Goal: Transaction & Acquisition: Purchase product/service

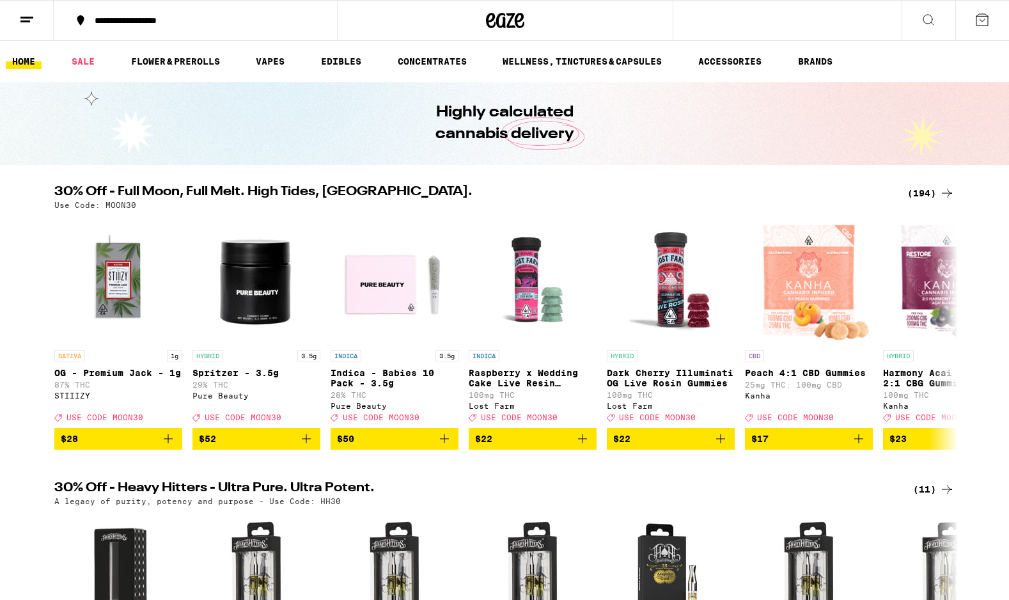
click at [106, 24] on div "**********" at bounding box center [203, 20] width 230 height 9
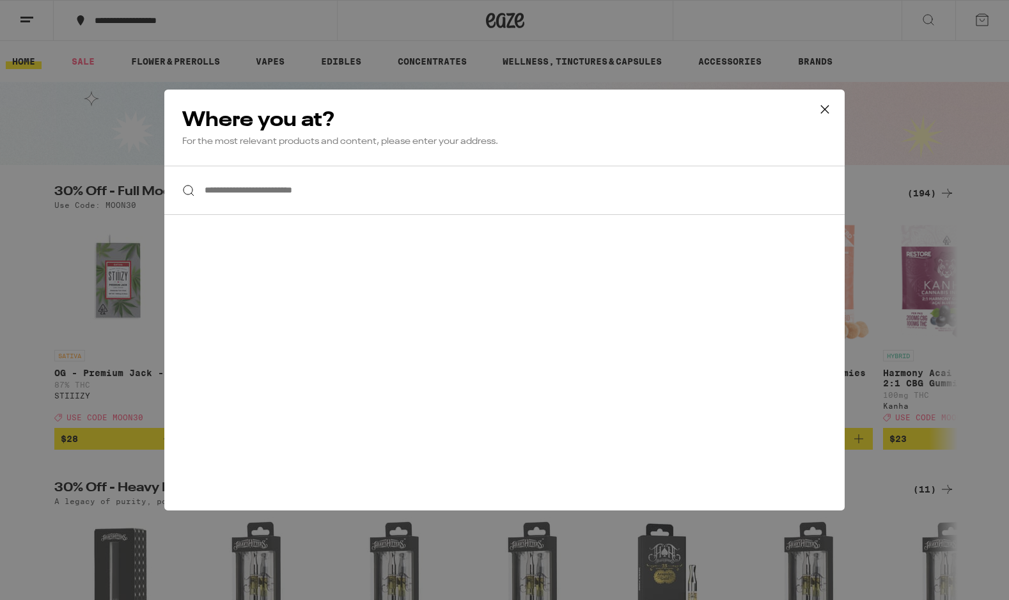
click at [255, 193] on input "**********" at bounding box center [504, 190] width 680 height 49
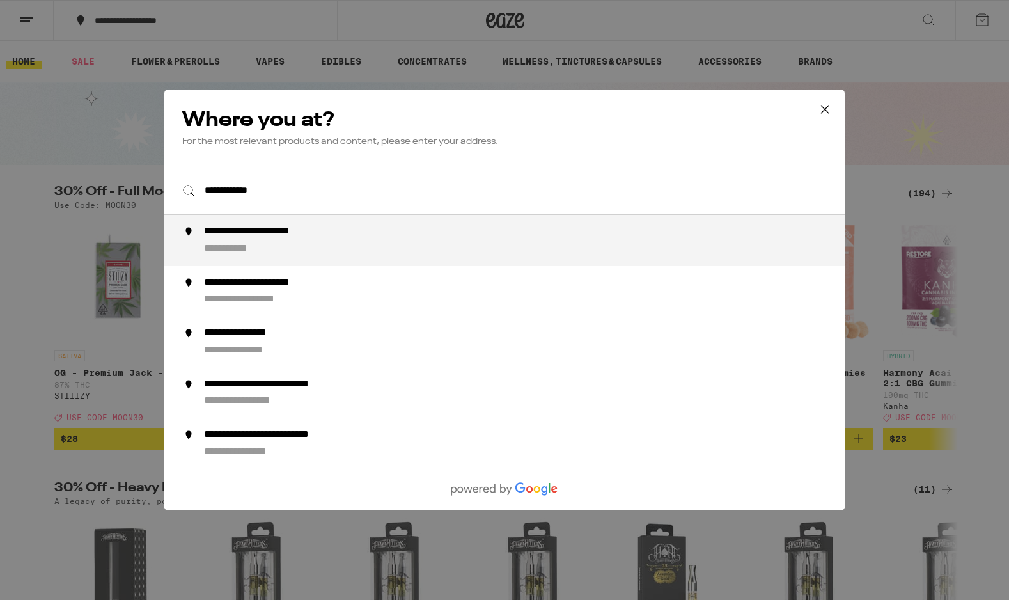
click at [241, 231] on div "**********" at bounding box center [276, 231] width 145 height 13
type input "**********"
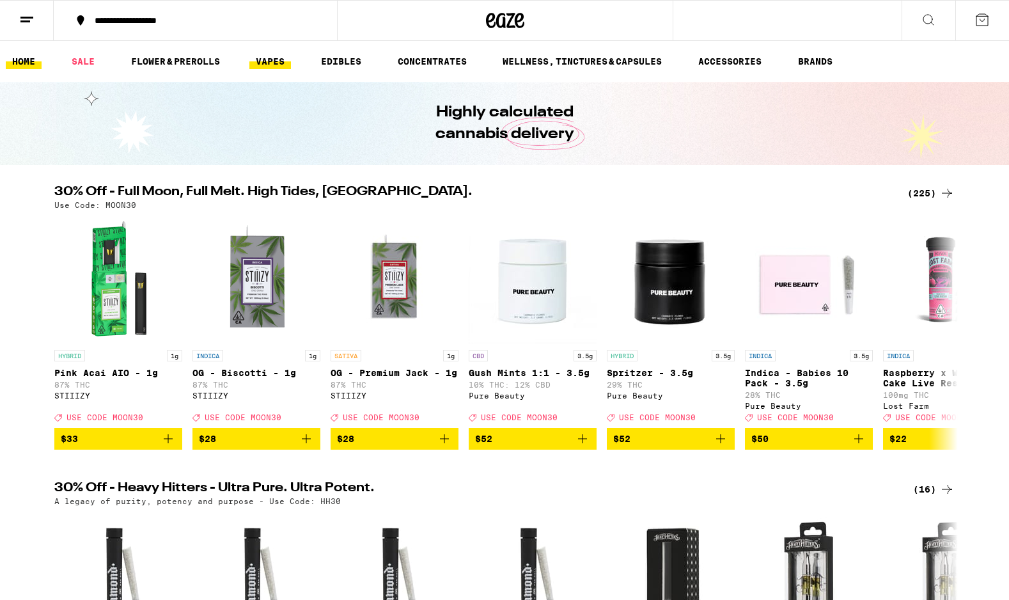
click at [269, 61] on link "VAPES" at bounding box center [270, 61] width 42 height 15
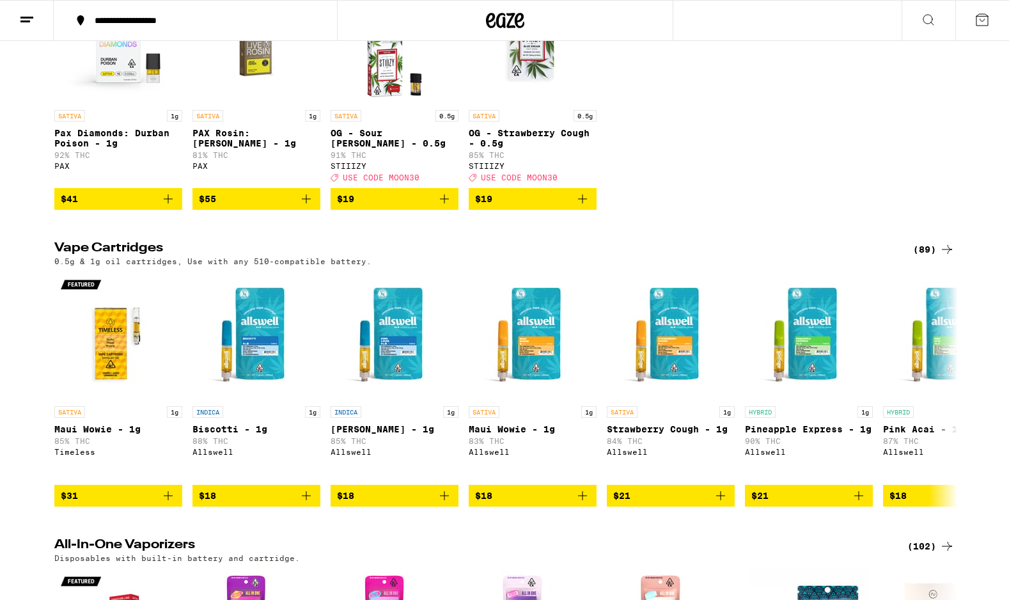
scroll to position [238, 0]
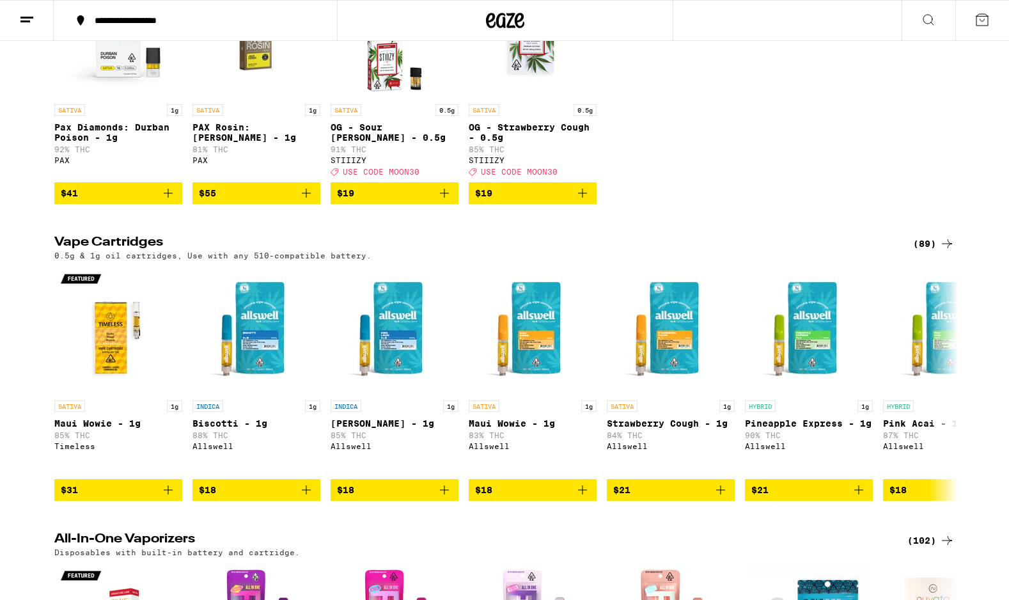
click at [931, 251] on div "(89)" at bounding box center [934, 243] width 42 height 15
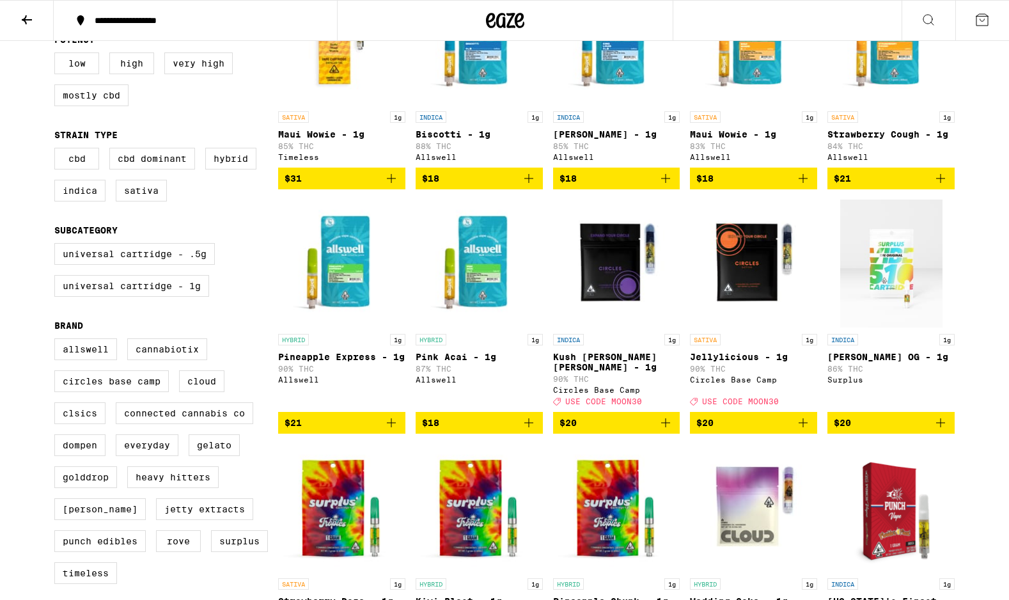
scroll to position [161, 0]
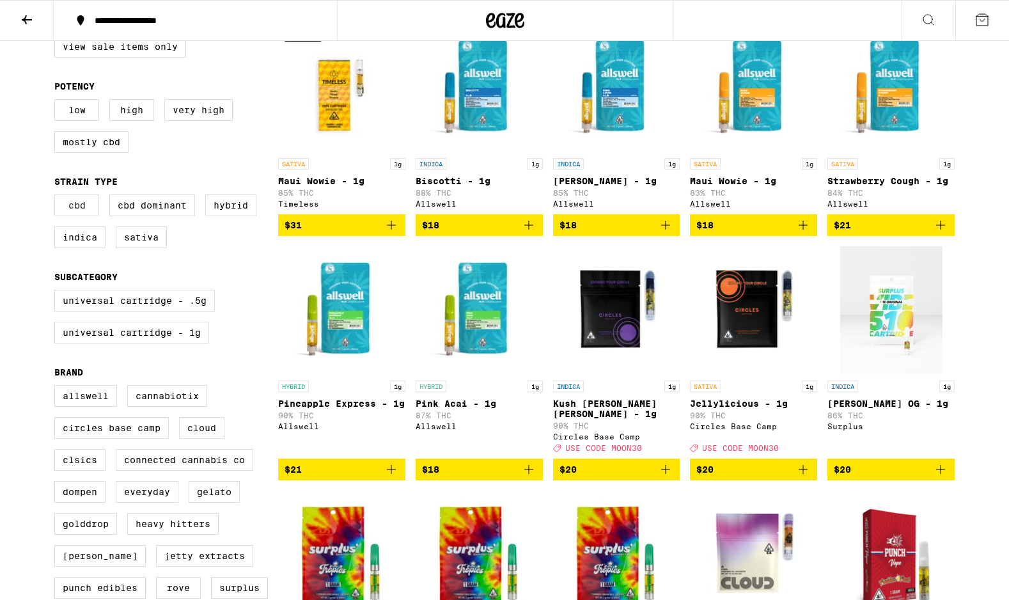
click at [75, 215] on label "CBD" at bounding box center [76, 205] width 45 height 22
click at [58, 197] on input "CBD" at bounding box center [57, 196] width 1 height 1
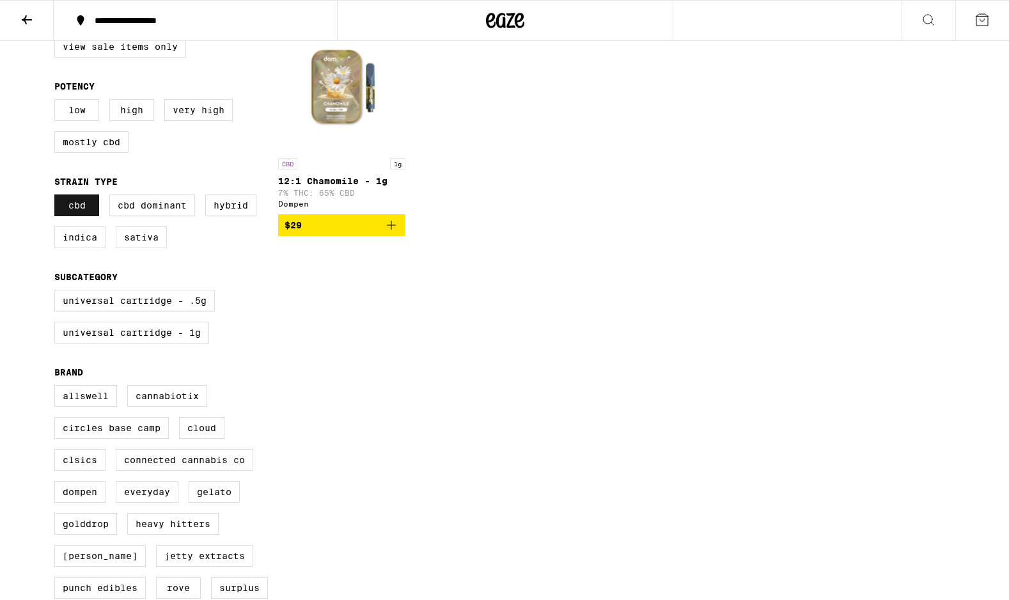
click at [75, 215] on label "CBD" at bounding box center [76, 205] width 45 height 22
click at [58, 197] on input "CBD" at bounding box center [57, 196] width 1 height 1
checkbox input "false"
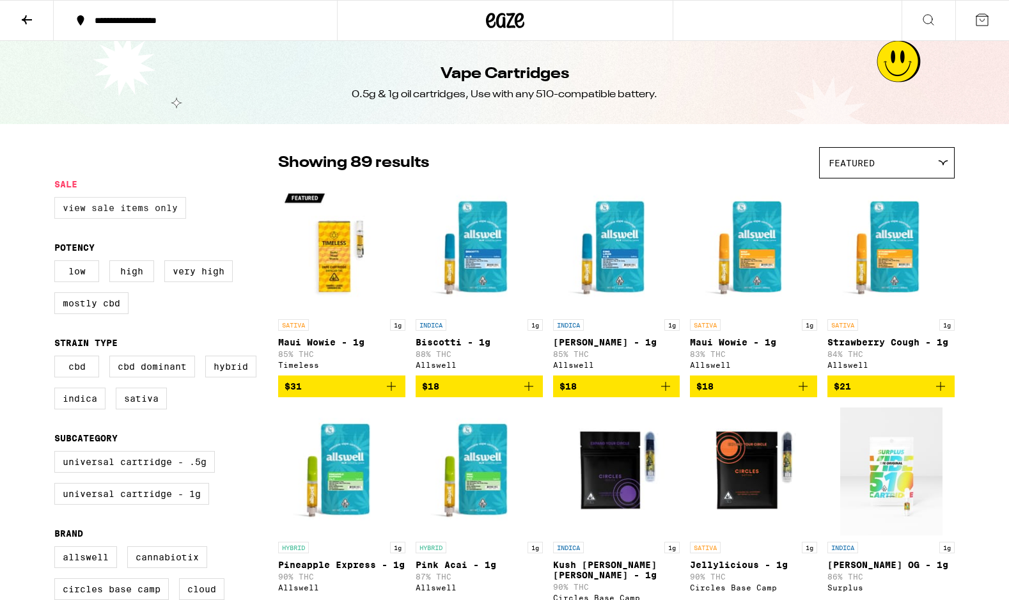
click at [121, 212] on label "View Sale Items Only" at bounding box center [120, 208] width 132 height 22
click at [58, 199] on input "View Sale Items Only" at bounding box center [57, 199] width 1 height 1
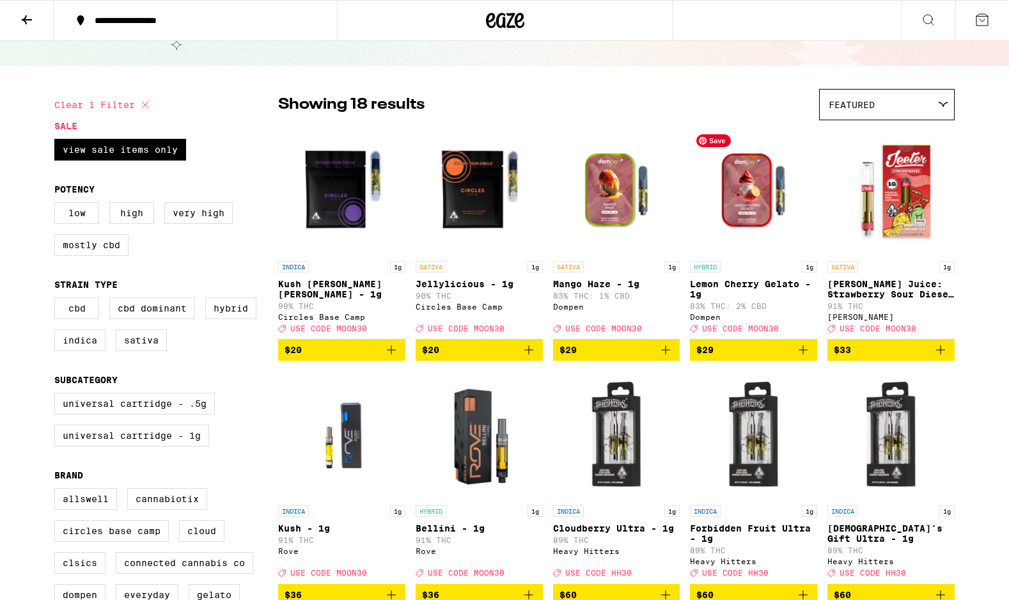
scroll to position [282, 0]
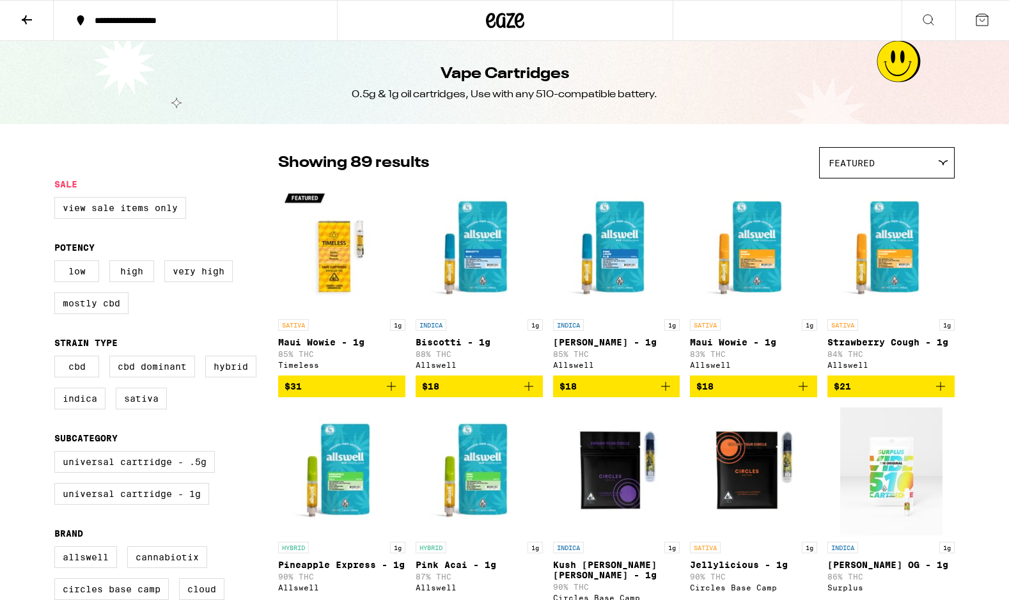
checkbox input "true"
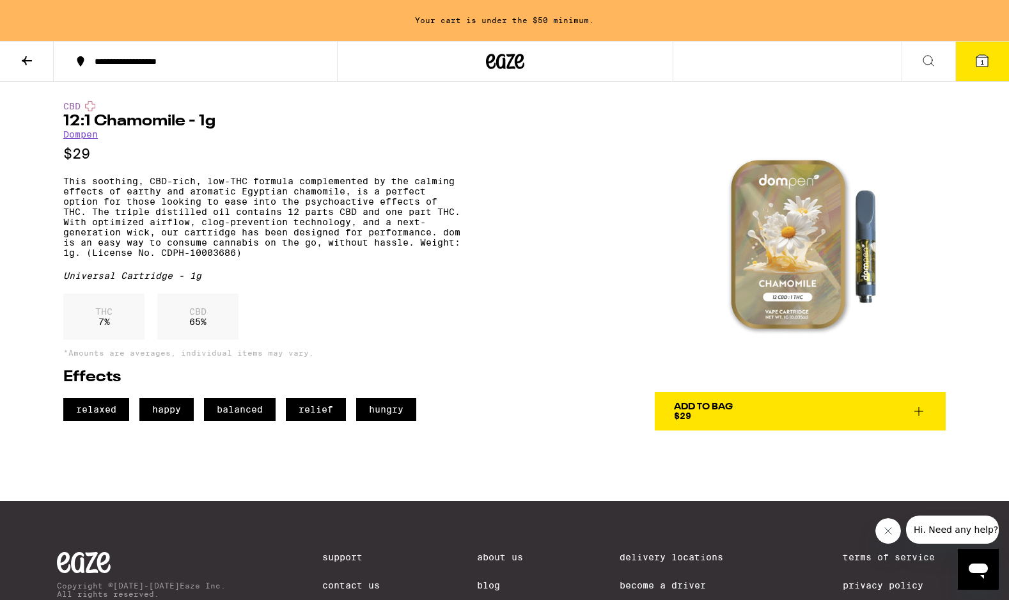
click at [768, 402] on span "Add To Bag $29" at bounding box center [800, 411] width 253 height 18
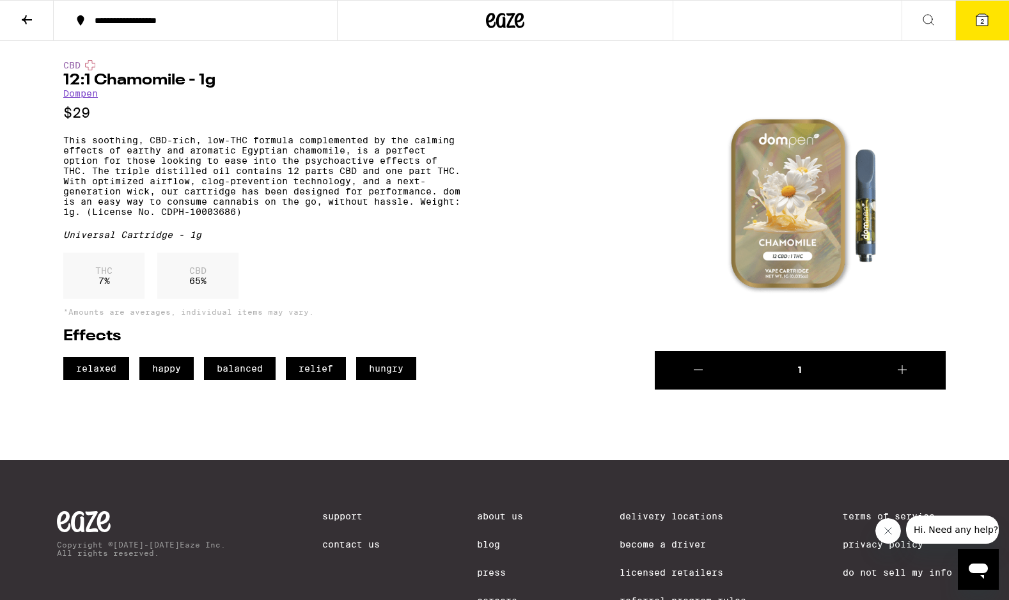
click at [988, 32] on button "2" at bounding box center [982, 21] width 54 height 40
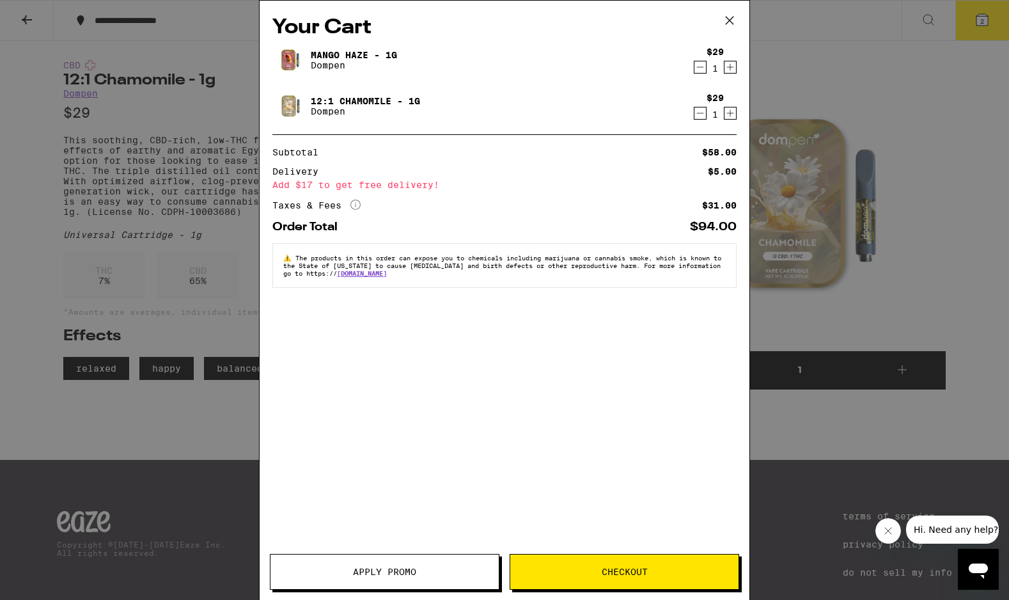
click at [454, 579] on button "Apply Promo" at bounding box center [385, 572] width 230 height 36
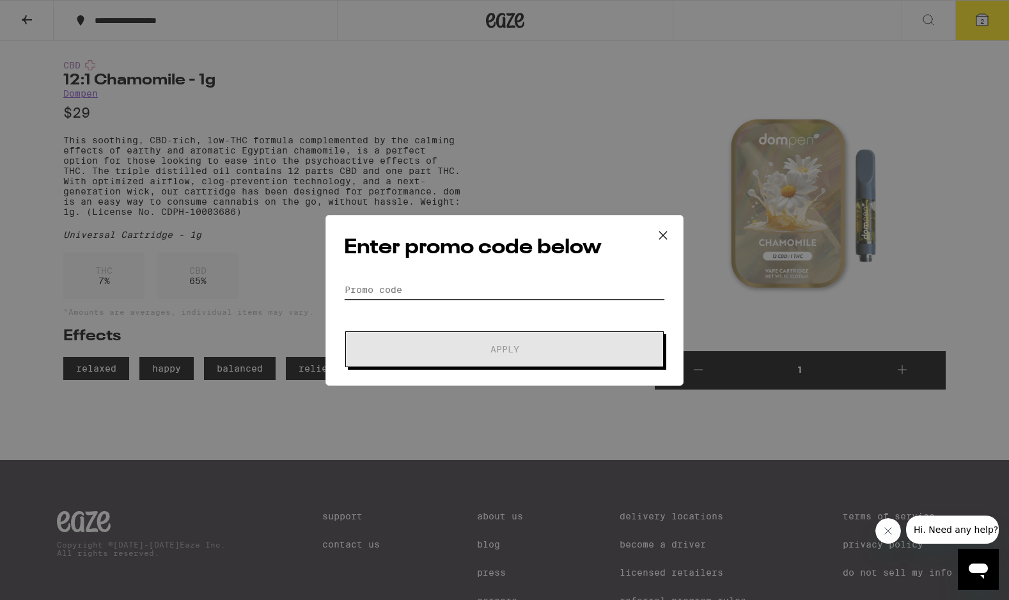
click at [458, 290] on input "Promo Code" at bounding box center [504, 289] width 321 height 19
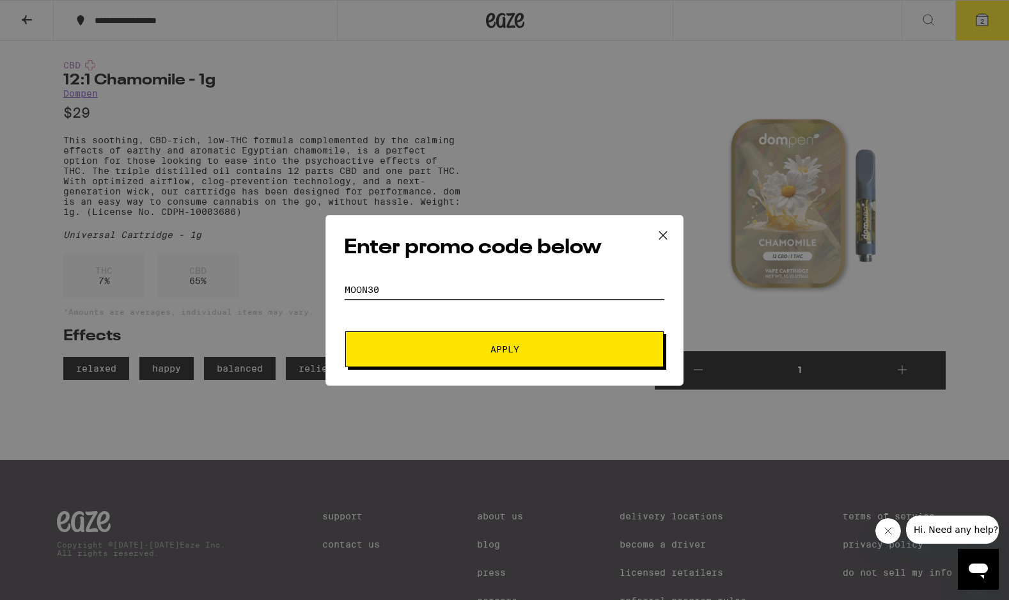
type input "MOON30"
click at [531, 350] on span "Apply" at bounding box center [504, 349] width 230 height 9
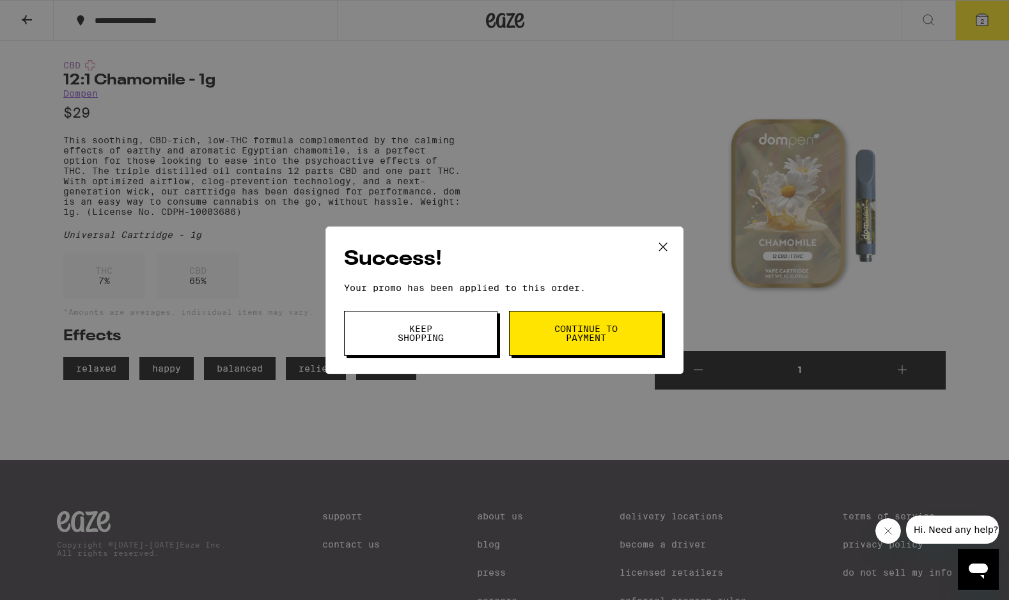
click at [556, 327] on span "Continue to payment" at bounding box center [585, 333] width 65 height 18
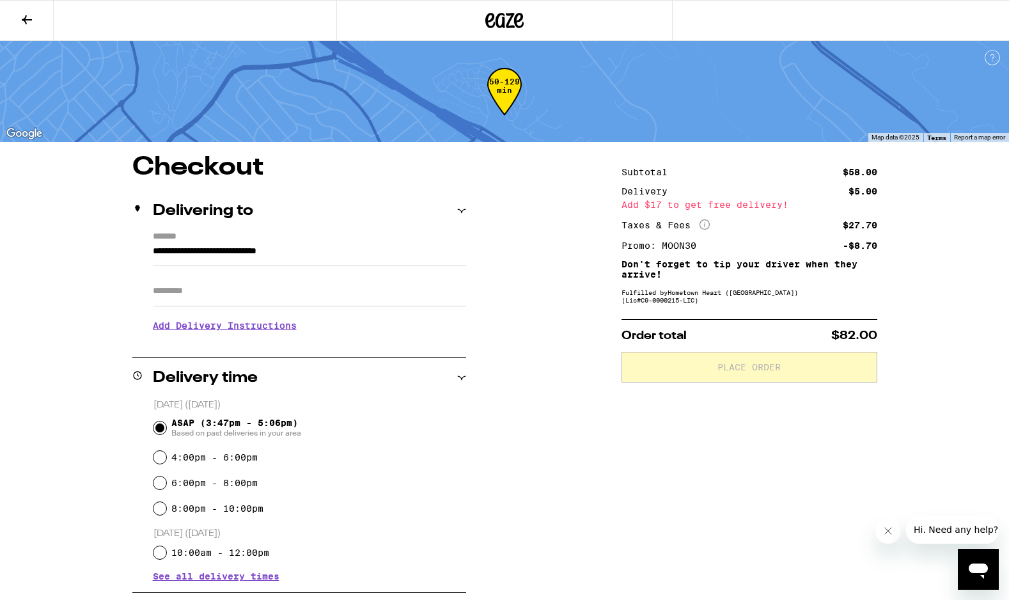
click at [78, 527] on div "**********" at bounding box center [504, 515] width 921 height 721
click at [490, 32] on div at bounding box center [504, 20] width 336 height 41
click at [495, 19] on icon at bounding box center [504, 20] width 38 height 23
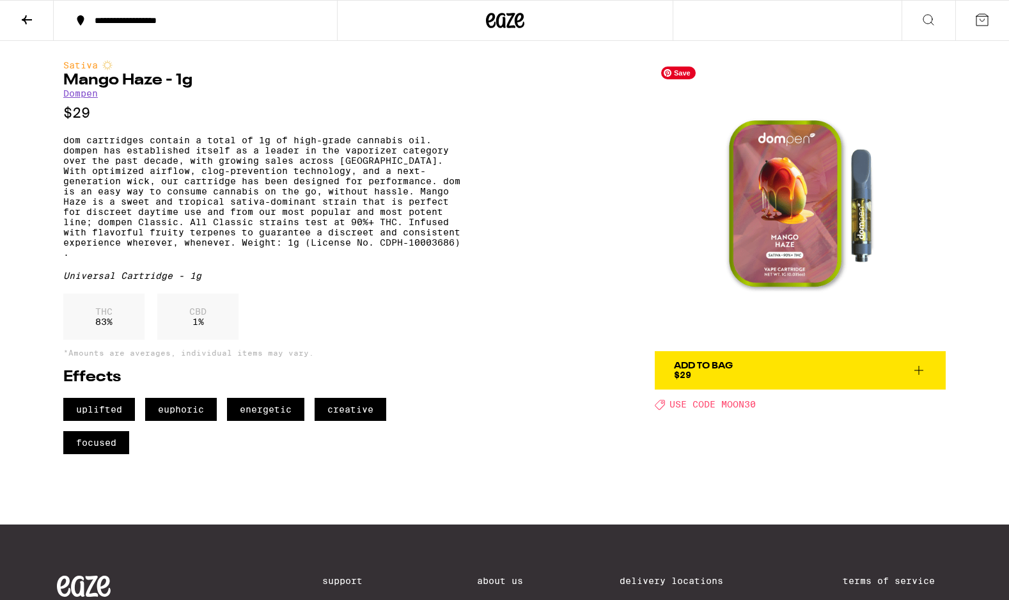
click at [788, 260] on img at bounding box center [800, 205] width 291 height 291
click at [814, 371] on span "Add To Bag $29" at bounding box center [800, 370] width 253 height 18
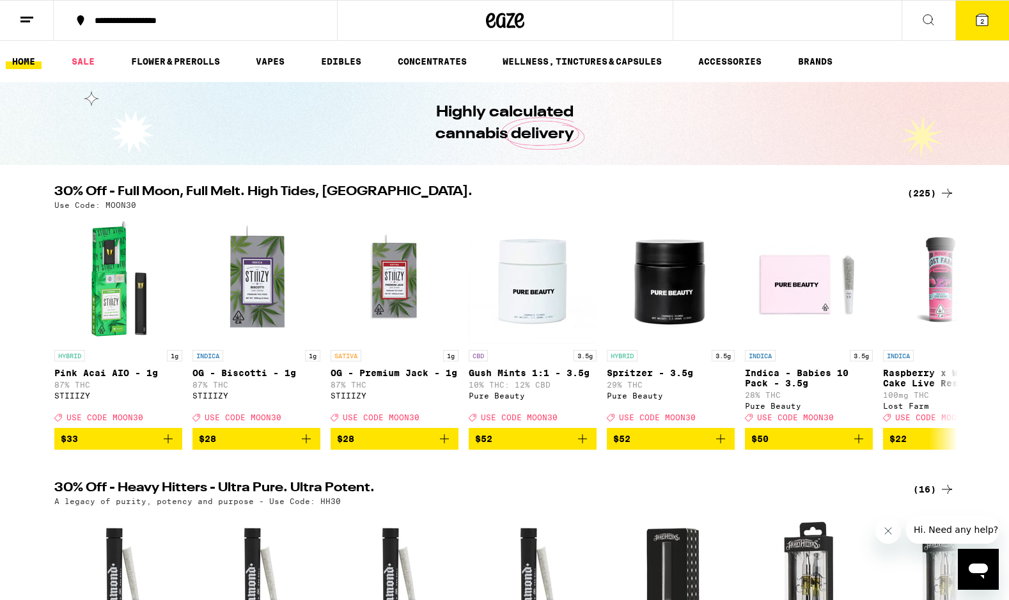
click at [751, 125] on div "Highly calculated cannabis delivery" at bounding box center [504, 123] width 1009 height 83
click at [986, 27] on button "2" at bounding box center [982, 21] width 54 height 40
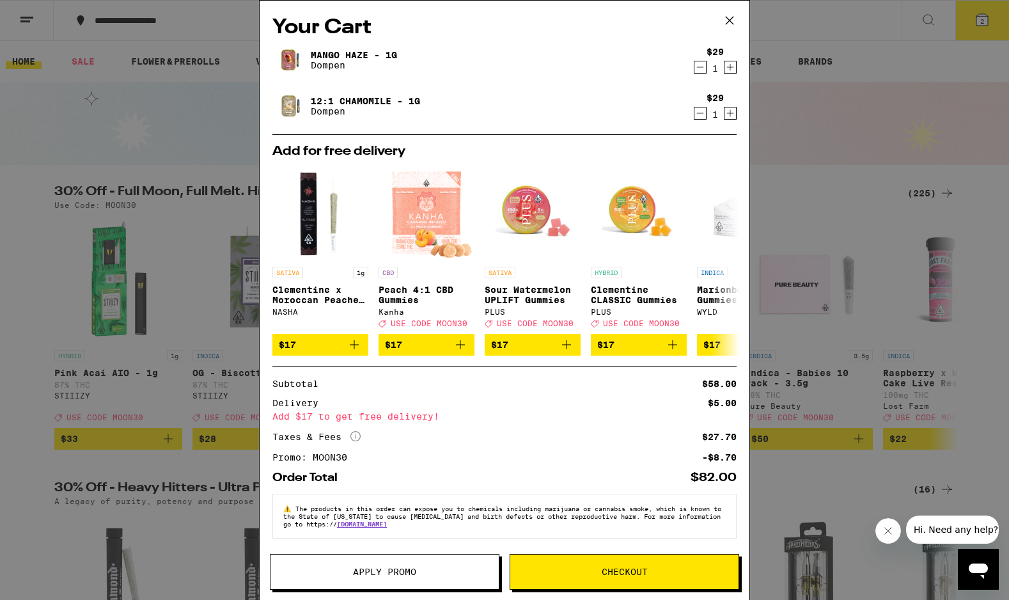
click at [677, 565] on button "Checkout" at bounding box center [625, 572] width 230 height 36
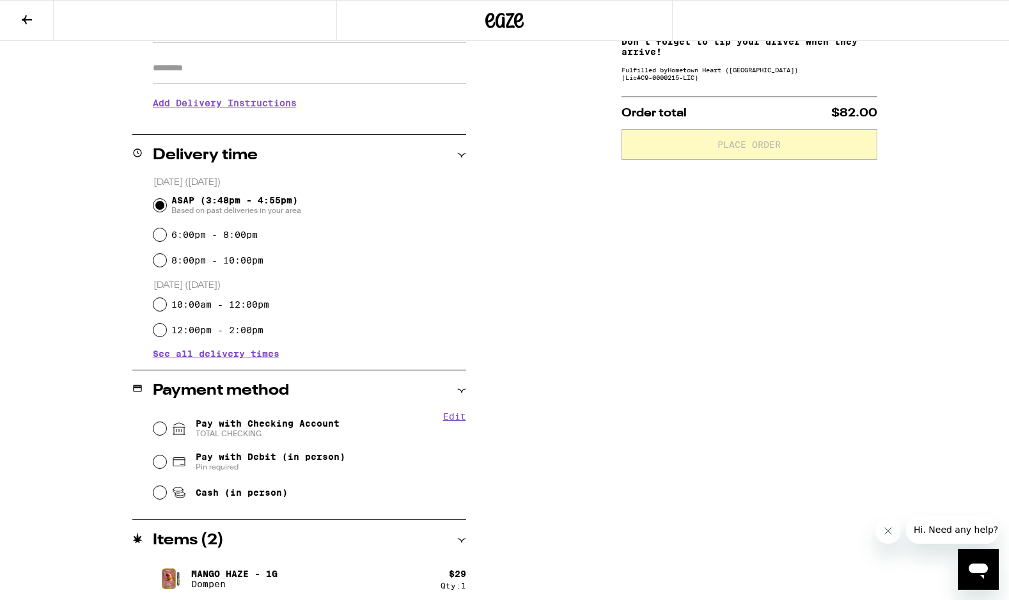
scroll to position [230, 0]
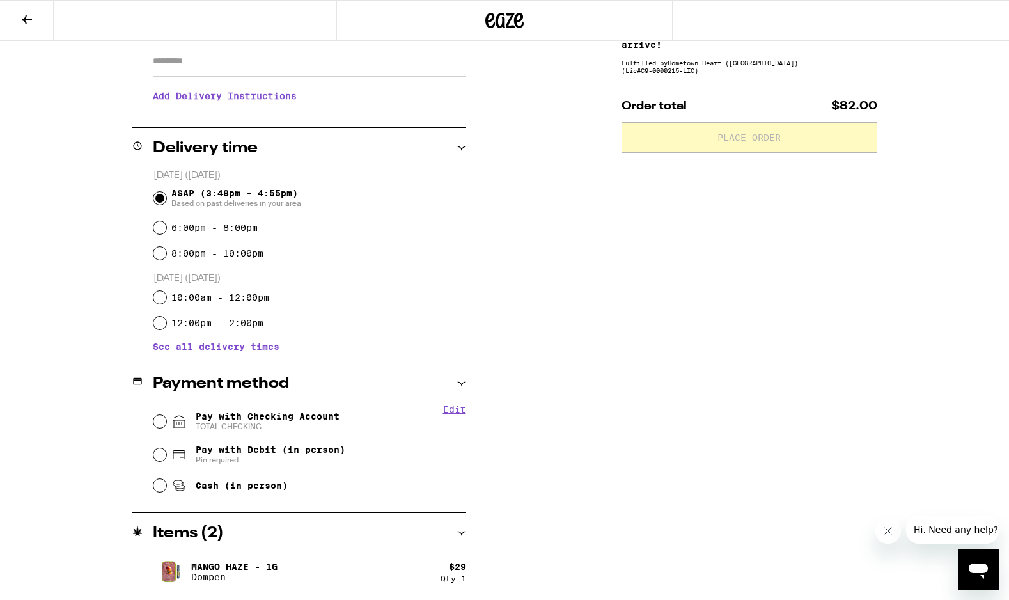
click at [235, 459] on span "Pin required" at bounding box center [271, 460] width 150 height 10
click at [166, 459] on input "Pay with Debit (in person) Pin required" at bounding box center [159, 454] width 13 height 13
radio input "true"
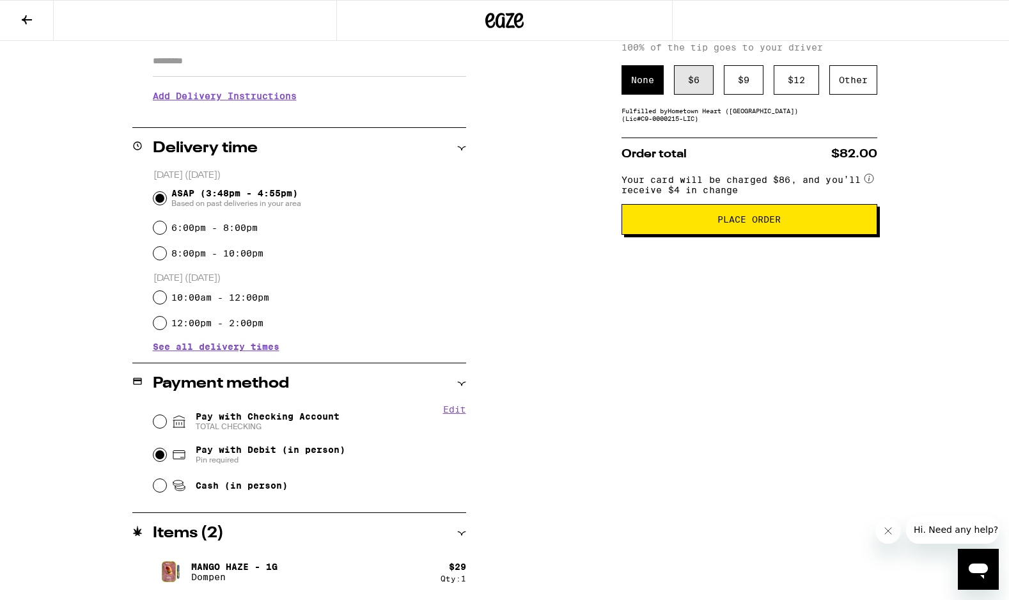
click at [701, 76] on div "$ 6" at bounding box center [694, 79] width 40 height 29
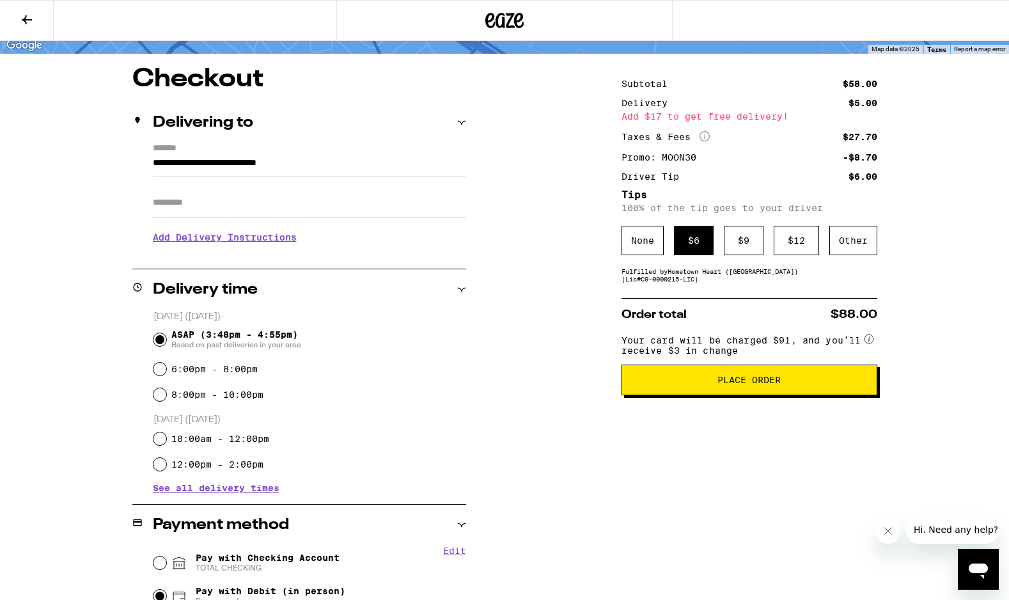
scroll to position [276, 0]
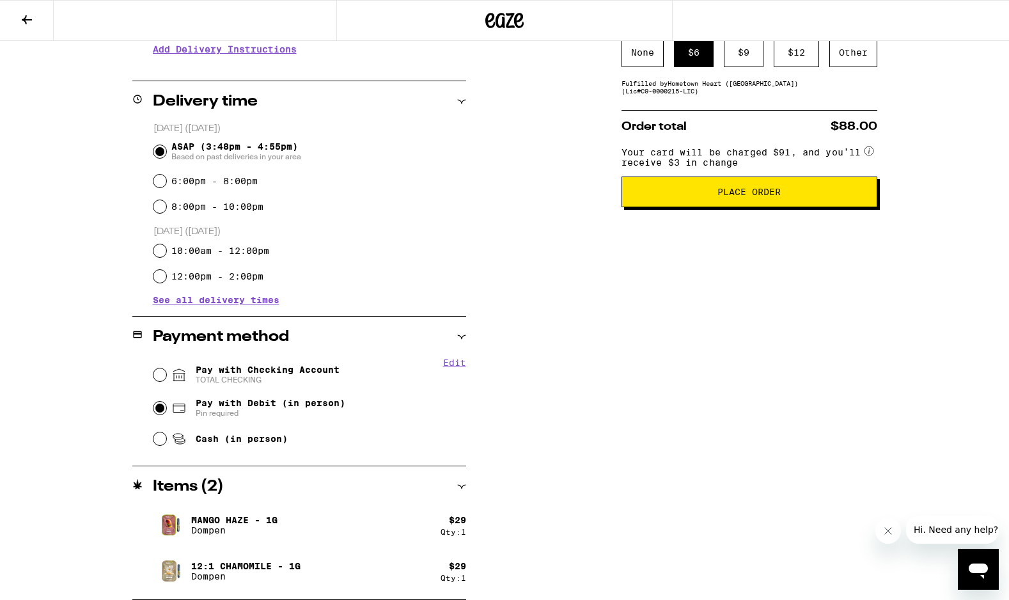
click at [756, 196] on span "Place Order" at bounding box center [748, 191] width 63 height 9
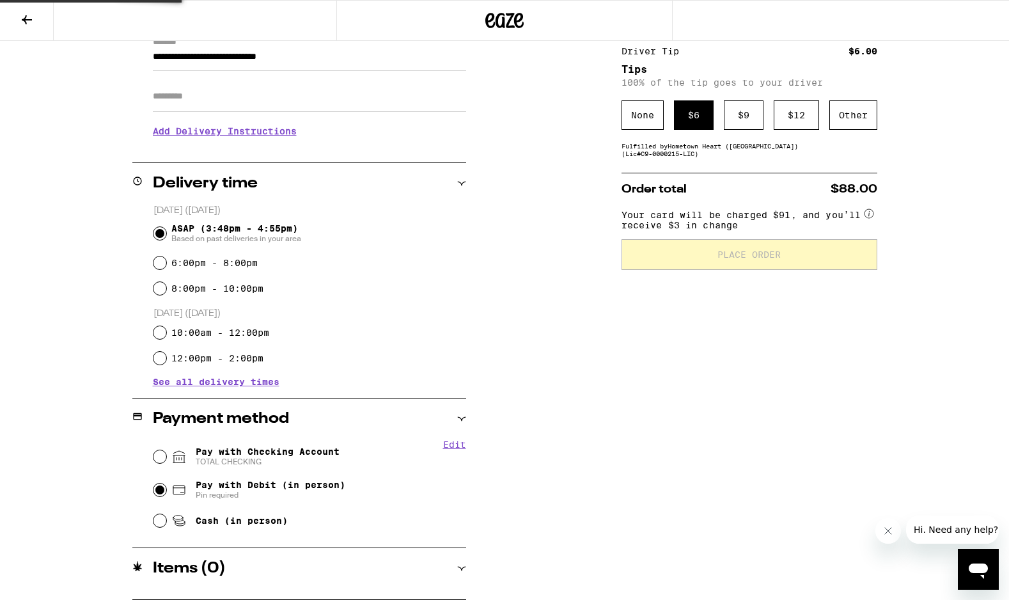
scroll to position [0, 0]
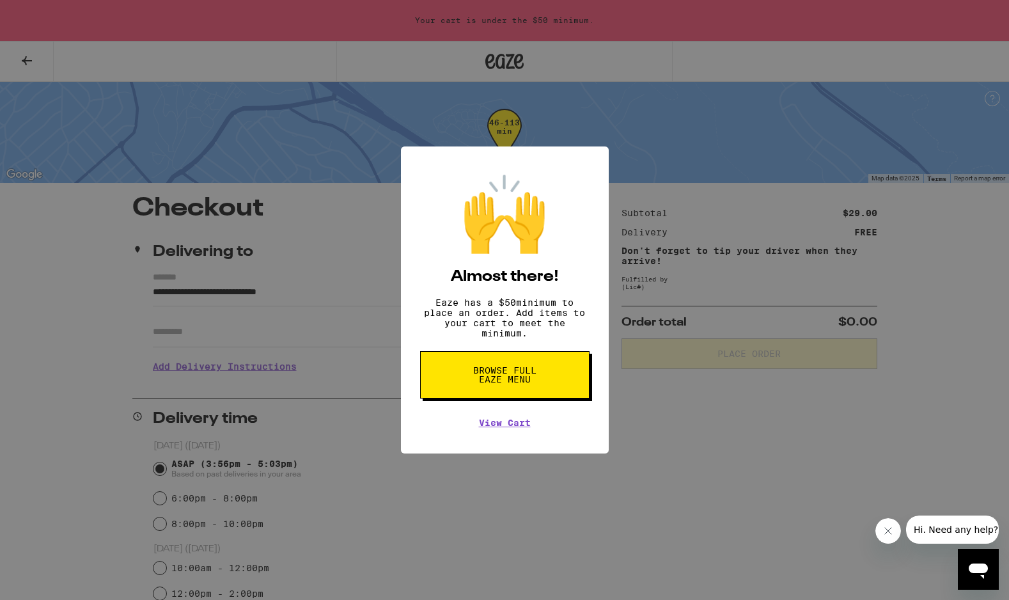
click at [516, 438] on div "🙌 Almost there! Eaze has a $ 50 minimum to place an order. Add items to your ca…" at bounding box center [505, 299] width 208 height 307
click at [515, 428] on link "View Cart" at bounding box center [505, 422] width 52 height 10
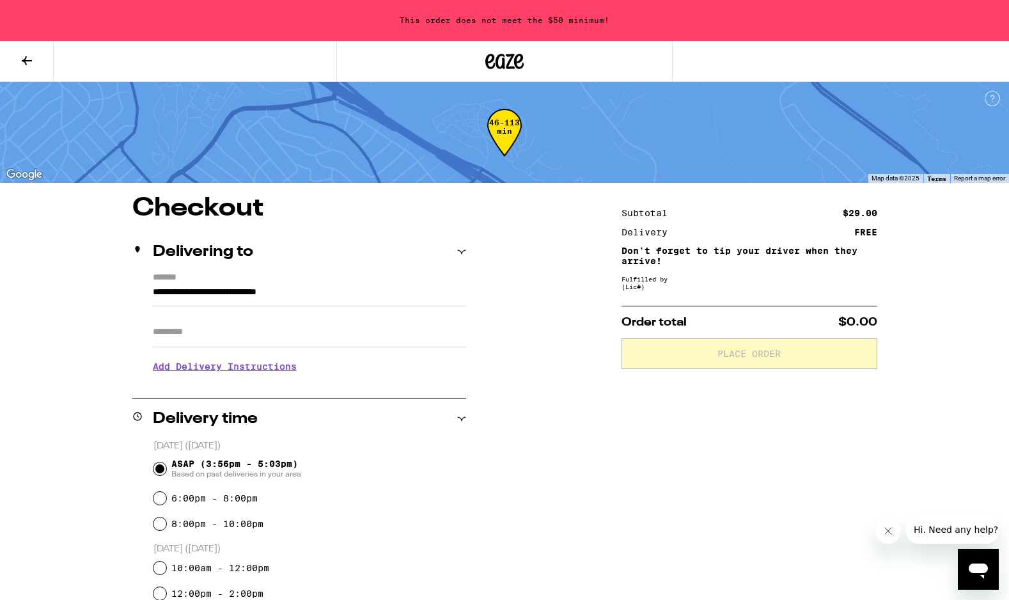
click at [511, 58] on icon at bounding box center [504, 61] width 19 height 15
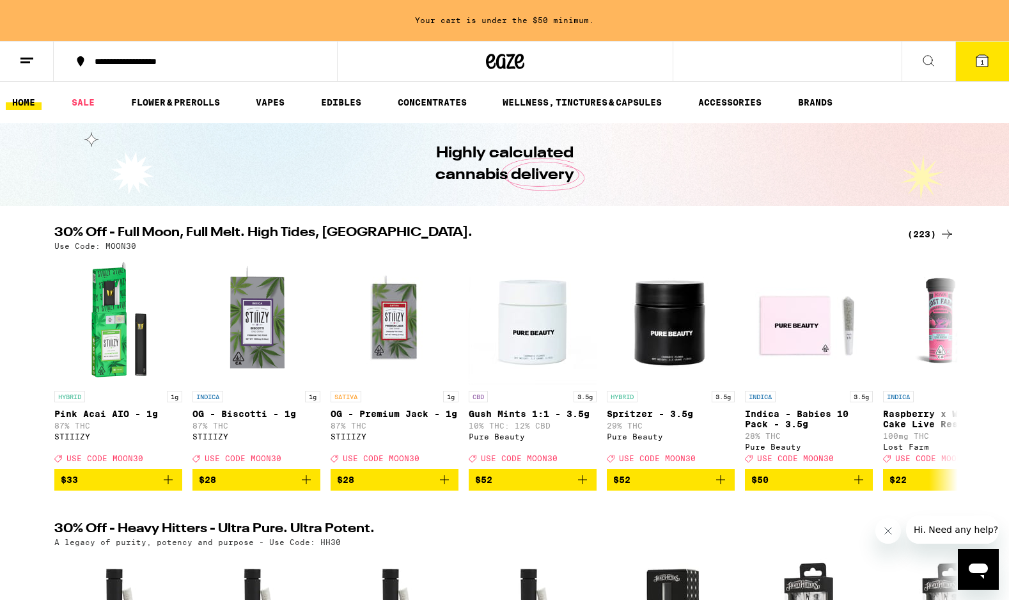
click at [987, 58] on icon at bounding box center [982, 61] width 12 height 12
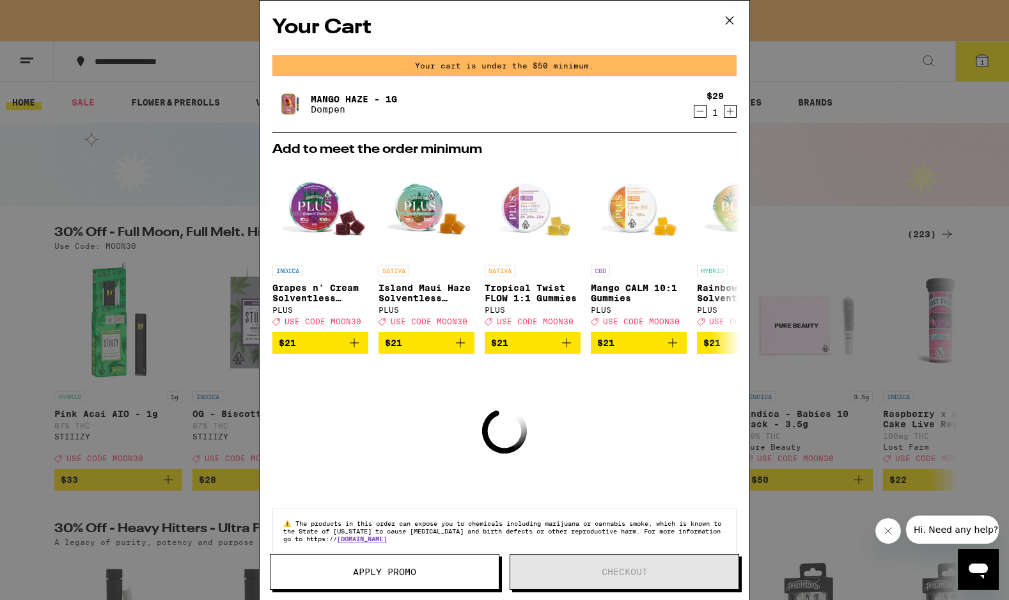
click at [729, 17] on icon at bounding box center [729, 20] width 19 height 19
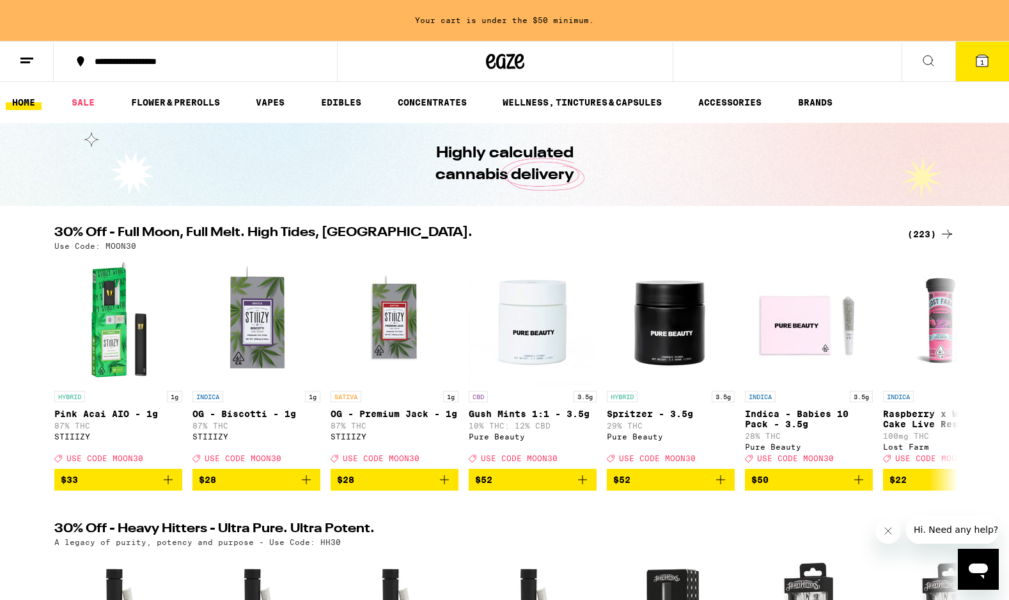
click at [927, 233] on div "(223)" at bounding box center [930, 233] width 47 height 15
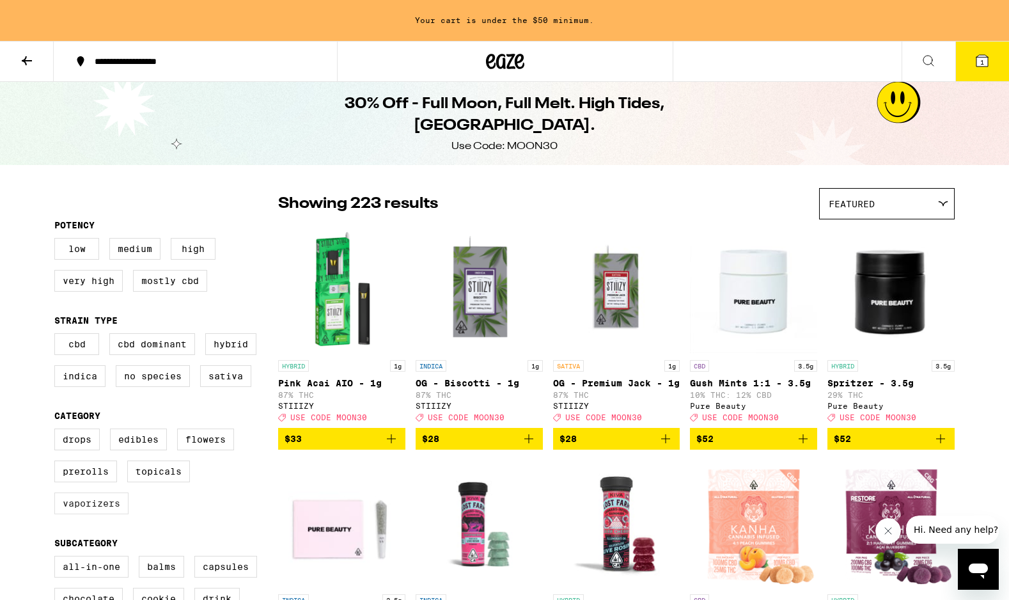
click at [94, 514] on label "Vaporizers" at bounding box center [91, 503] width 74 height 22
click at [58, 431] on input "Vaporizers" at bounding box center [57, 430] width 1 height 1
checkbox input "true"
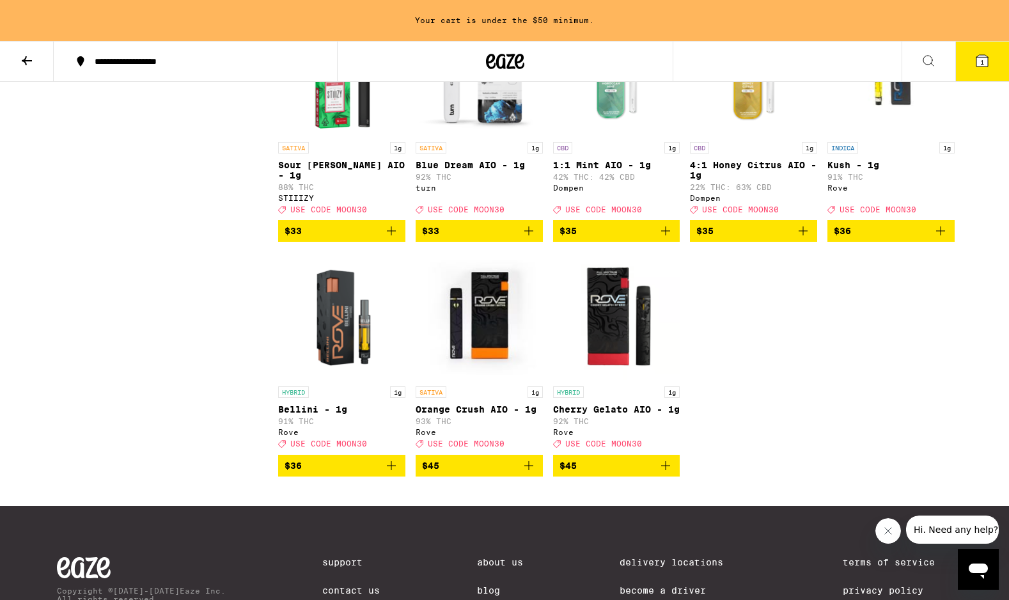
scroll to position [2176, 0]
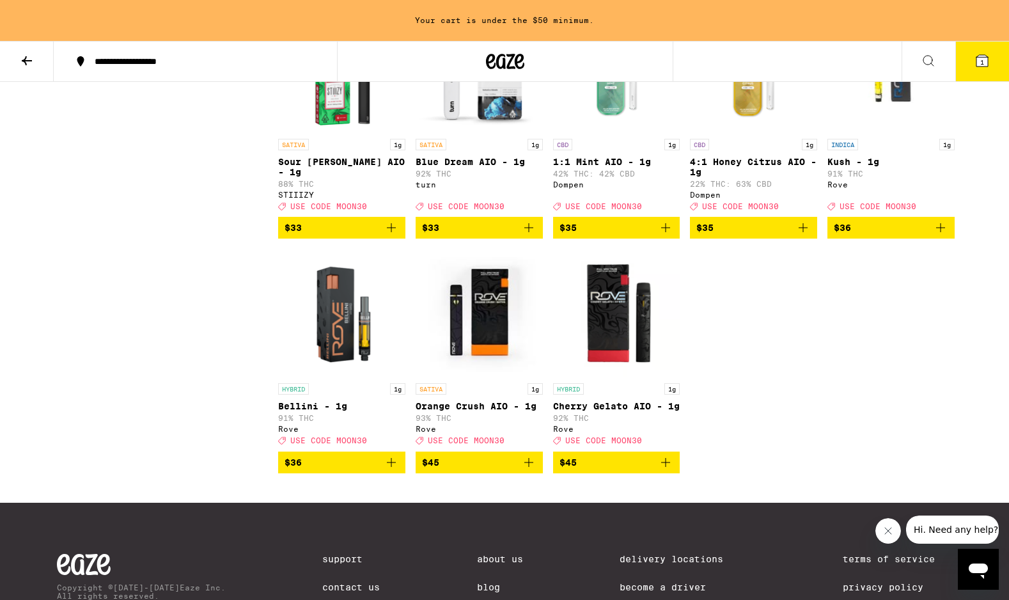
click at [670, 235] on icon "Add to bag" at bounding box center [665, 227] width 15 height 15
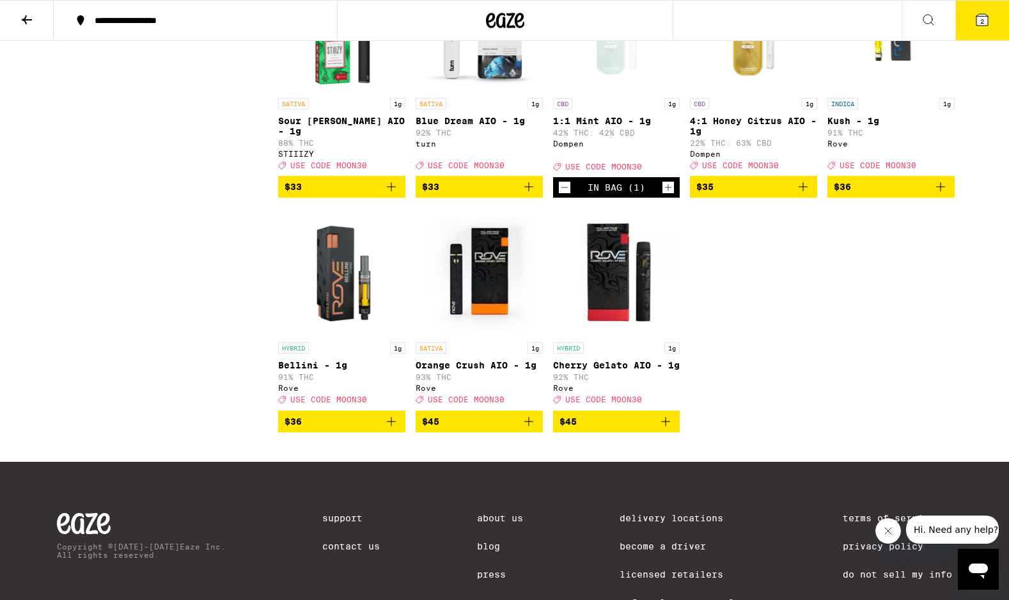
scroll to position [2135, 0]
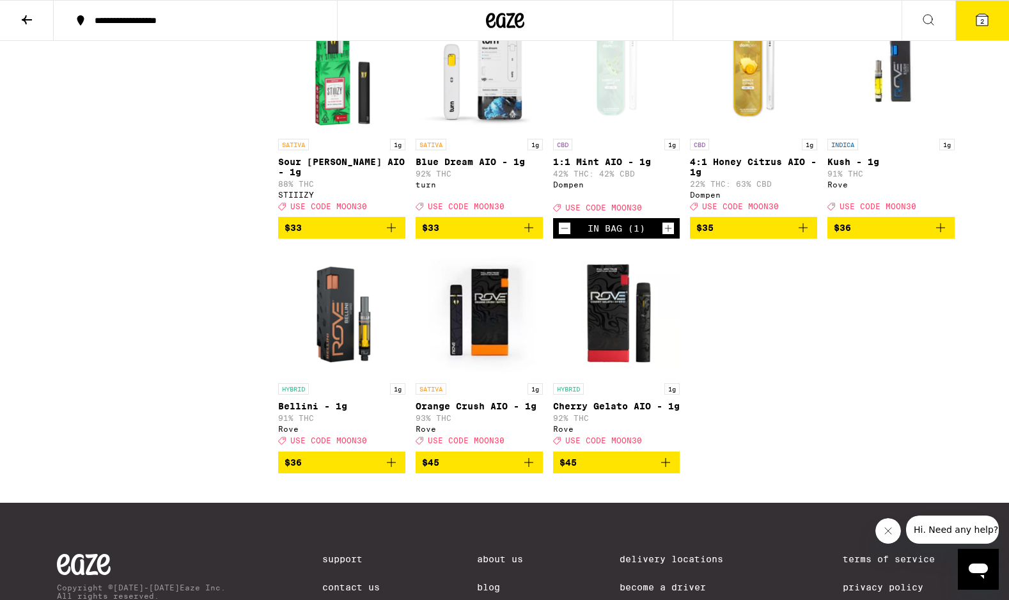
click at [986, 26] on icon at bounding box center [981, 19] width 15 height 15
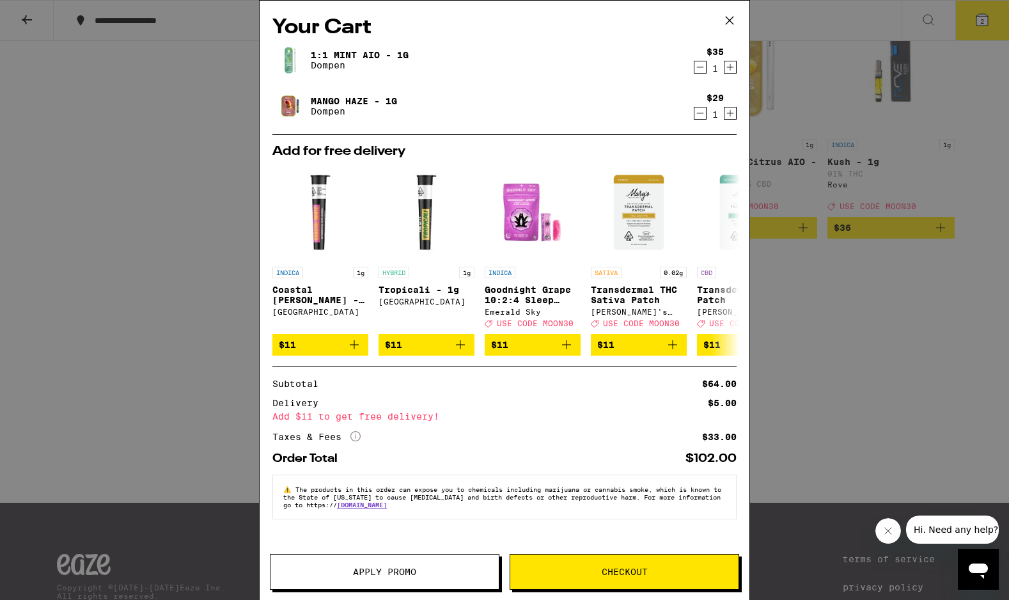
click at [549, 581] on button "Checkout" at bounding box center [625, 572] width 230 height 36
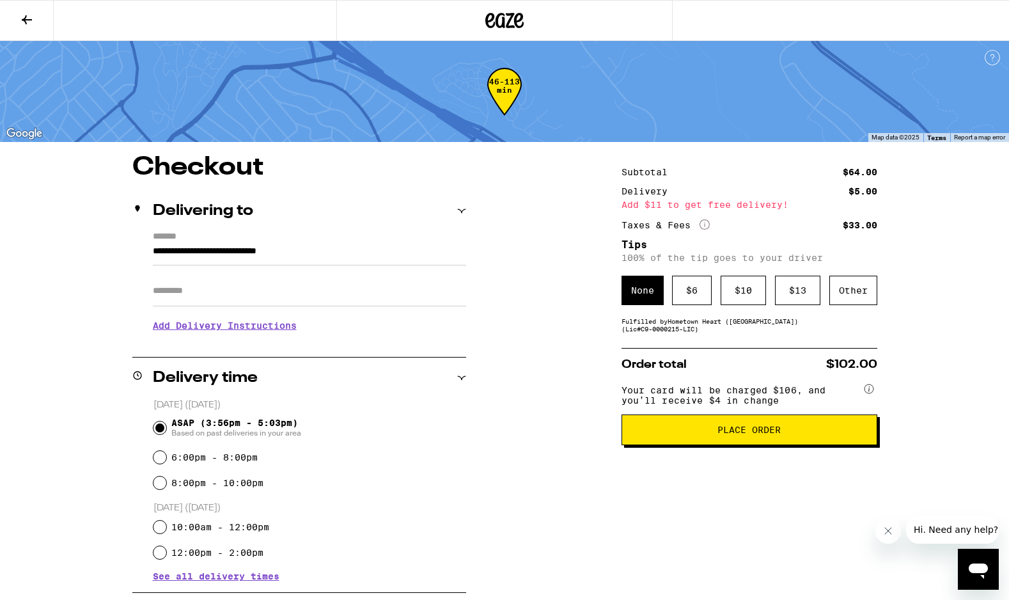
click at [513, 16] on icon at bounding box center [504, 20] width 38 height 23
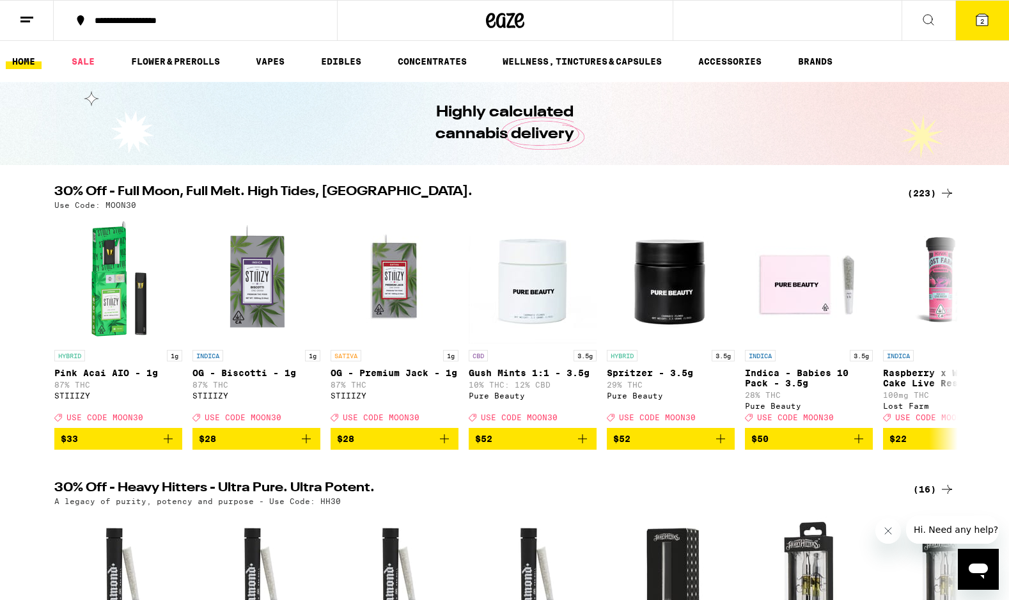
click at [979, 29] on button "2" at bounding box center [982, 21] width 54 height 40
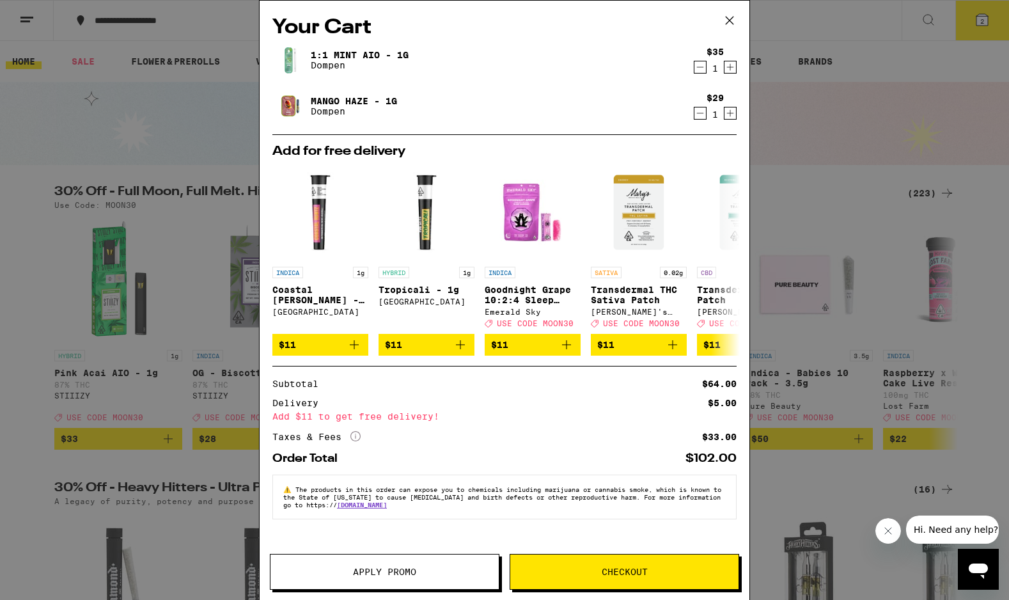
click at [384, 572] on span "Apply Promo" at bounding box center [384, 571] width 63 height 9
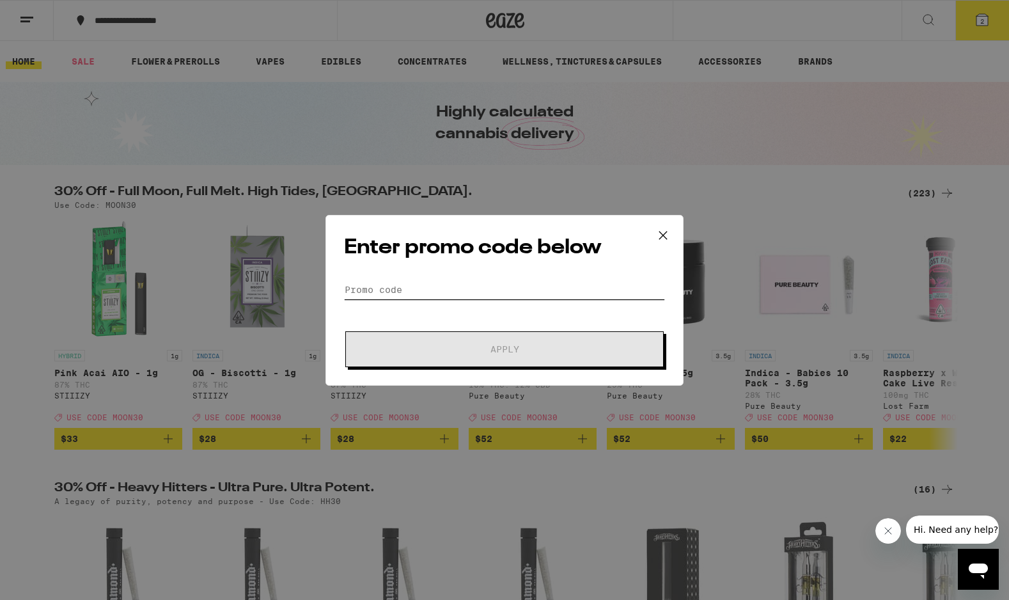
click at [417, 284] on input "Promo Code" at bounding box center [504, 289] width 321 height 19
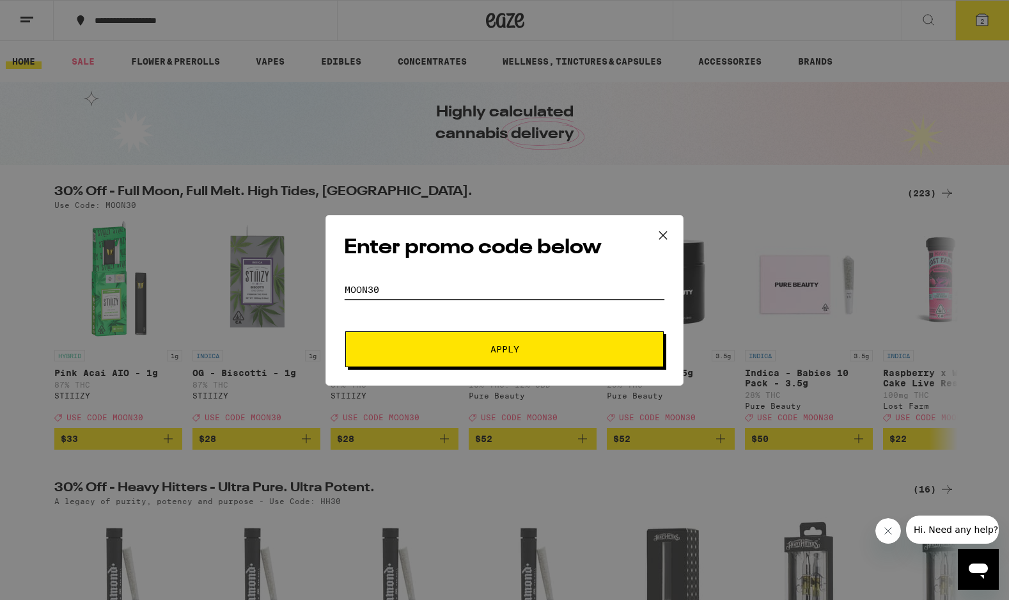
type input "MOON30"
click at [472, 357] on button "Apply" at bounding box center [504, 349] width 318 height 36
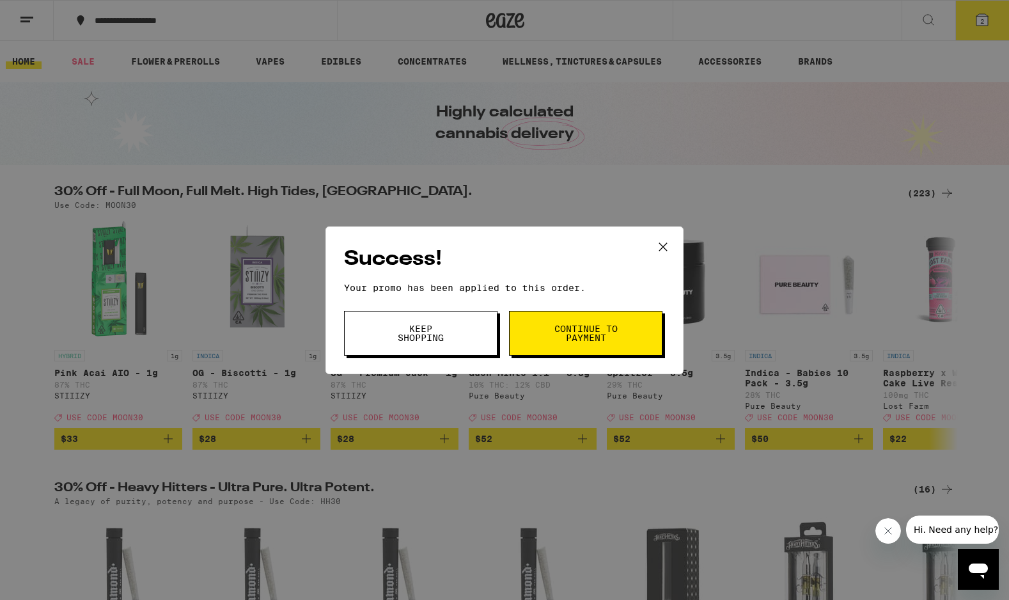
click at [572, 337] on span "Continue to payment" at bounding box center [585, 333] width 65 height 18
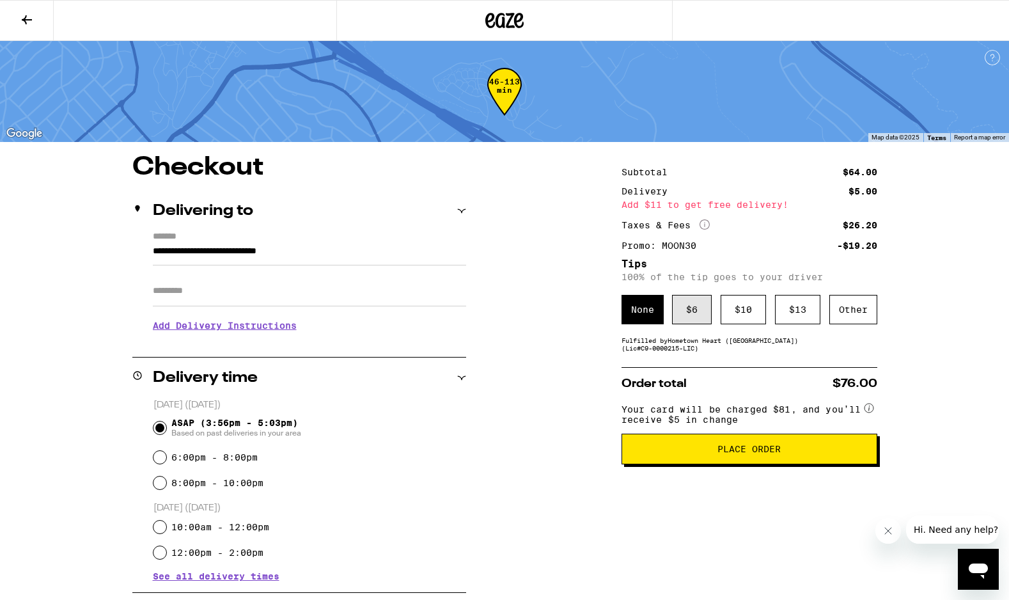
click at [700, 316] on div "$ 6" at bounding box center [692, 309] width 40 height 29
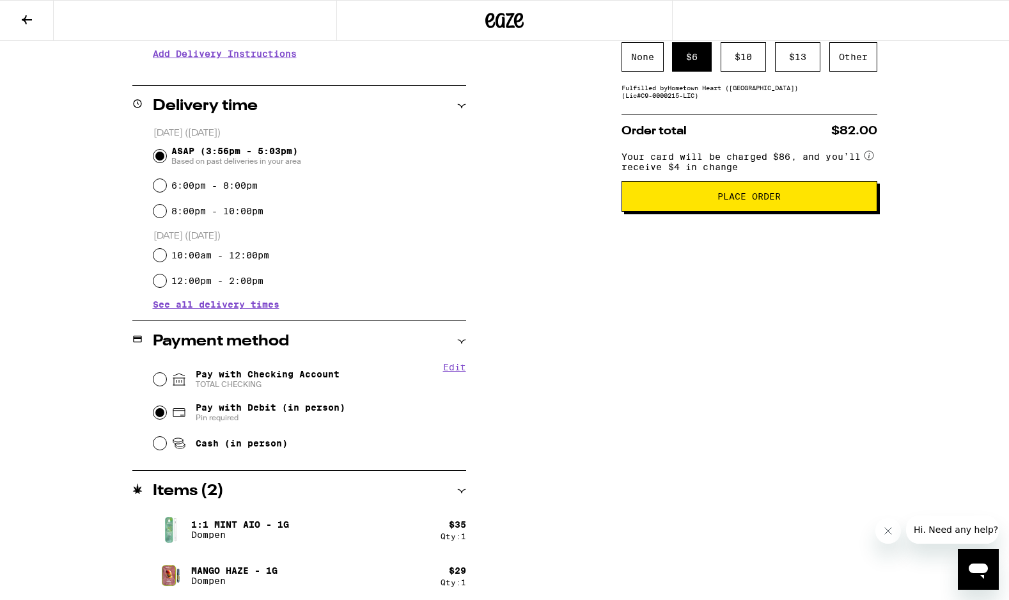
scroll to position [276, 0]
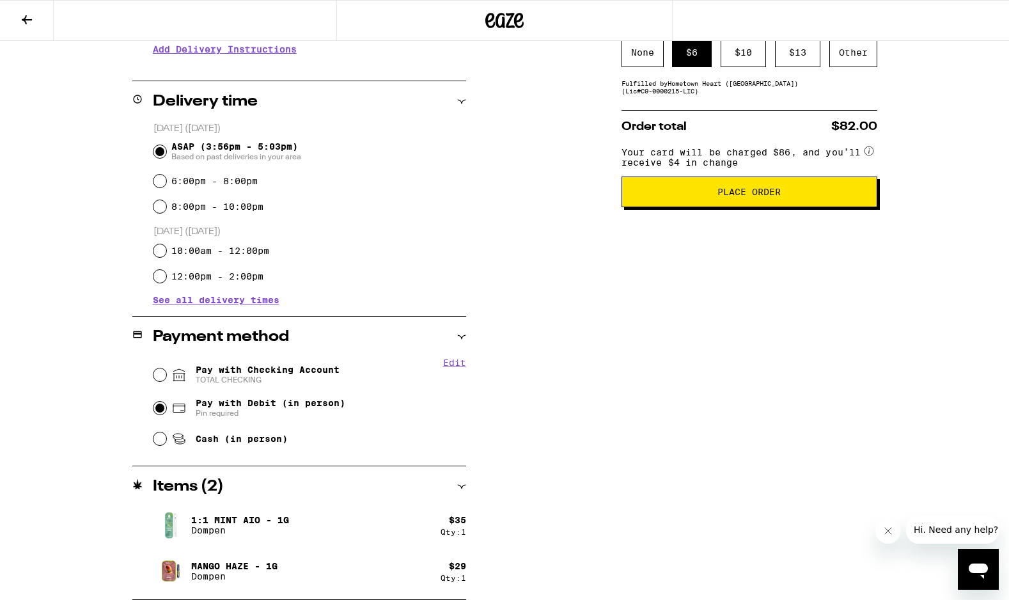
click at [744, 196] on span "Place Order" at bounding box center [748, 191] width 63 height 9
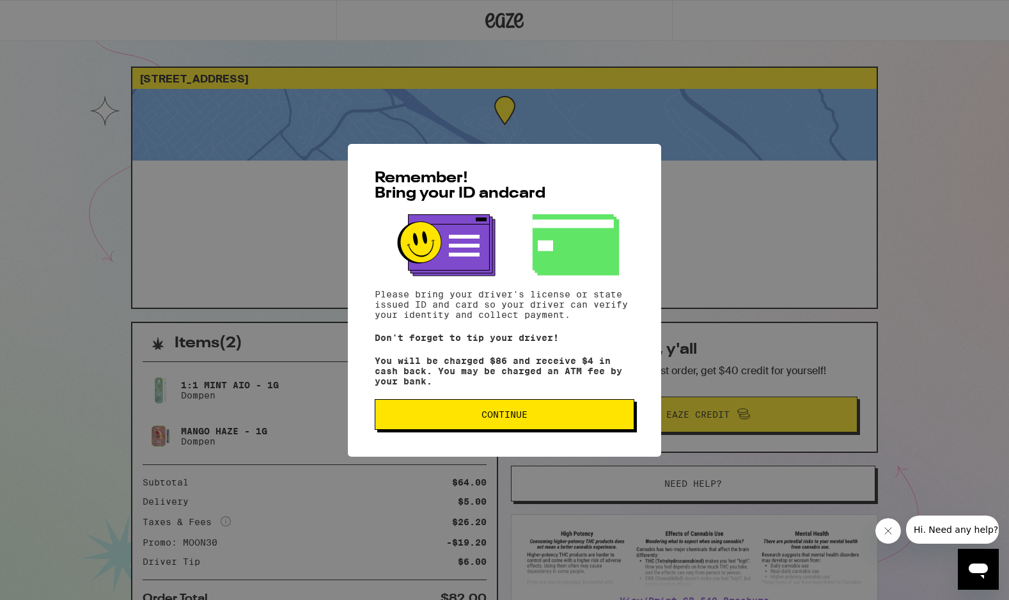
click at [509, 419] on span "Continue" at bounding box center [504, 414] width 46 height 9
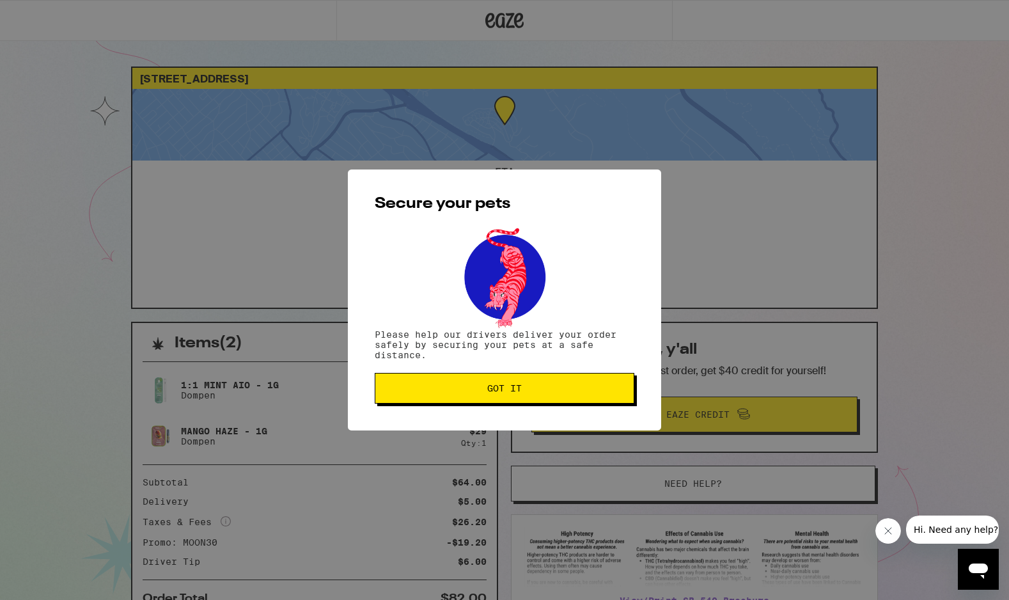
click at [510, 399] on button "Got it" at bounding box center [505, 388] width 260 height 31
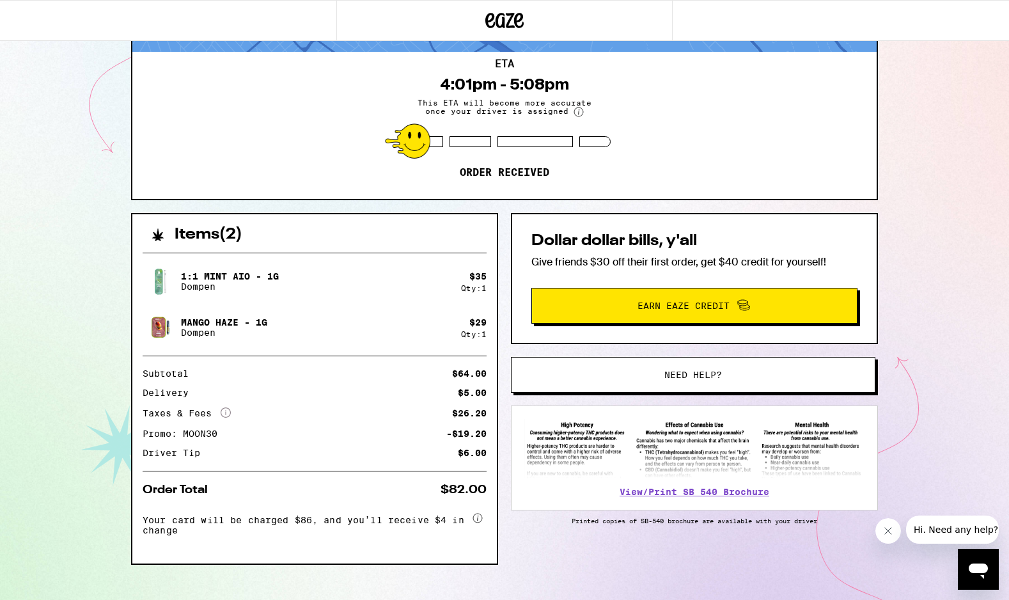
scroll to position [128, 0]
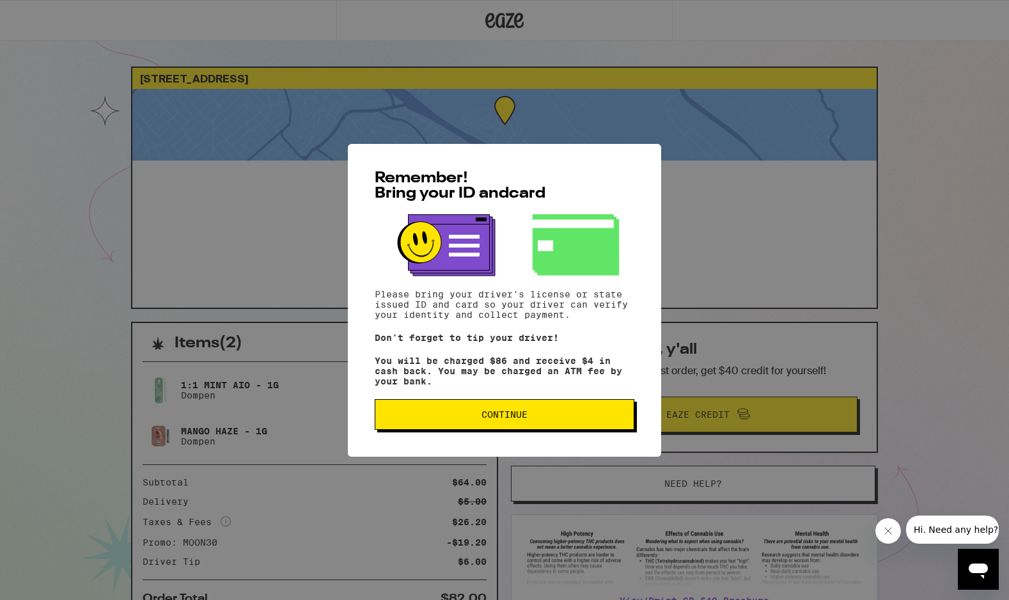
click at [515, 430] on button "Continue" at bounding box center [505, 414] width 260 height 31
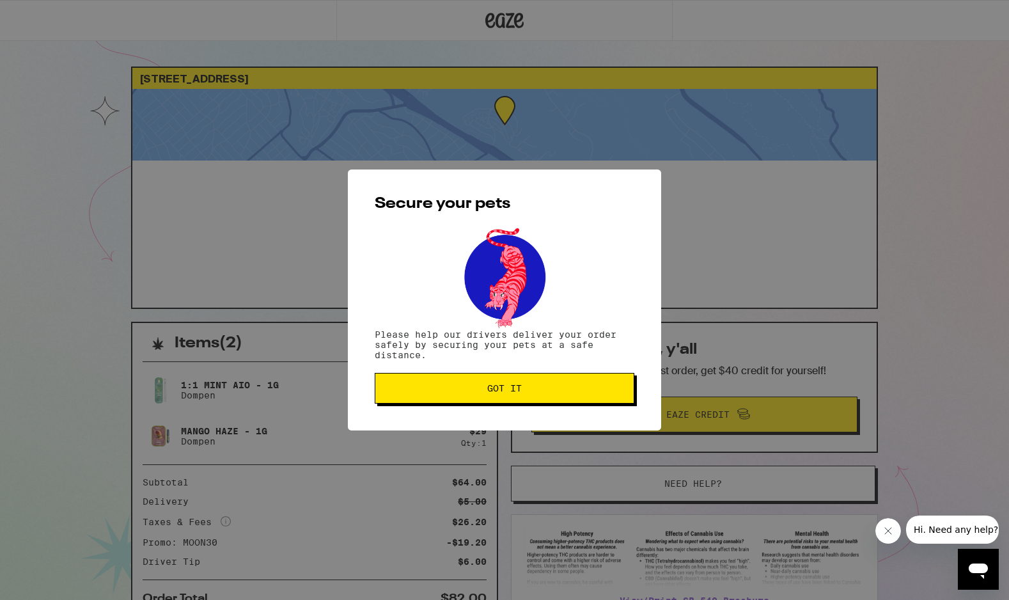
click at [522, 387] on span "Got it" at bounding box center [505, 388] width 238 height 9
